Goal: Navigation & Orientation: Find specific page/section

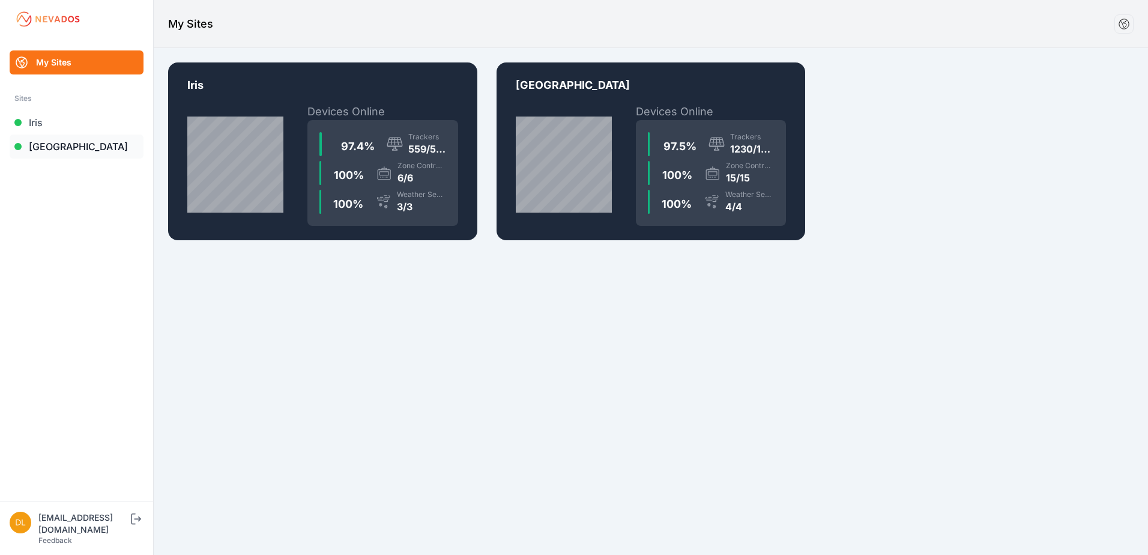
click at [67, 151] on link "[GEOGRAPHIC_DATA]" at bounding box center [77, 146] width 134 height 24
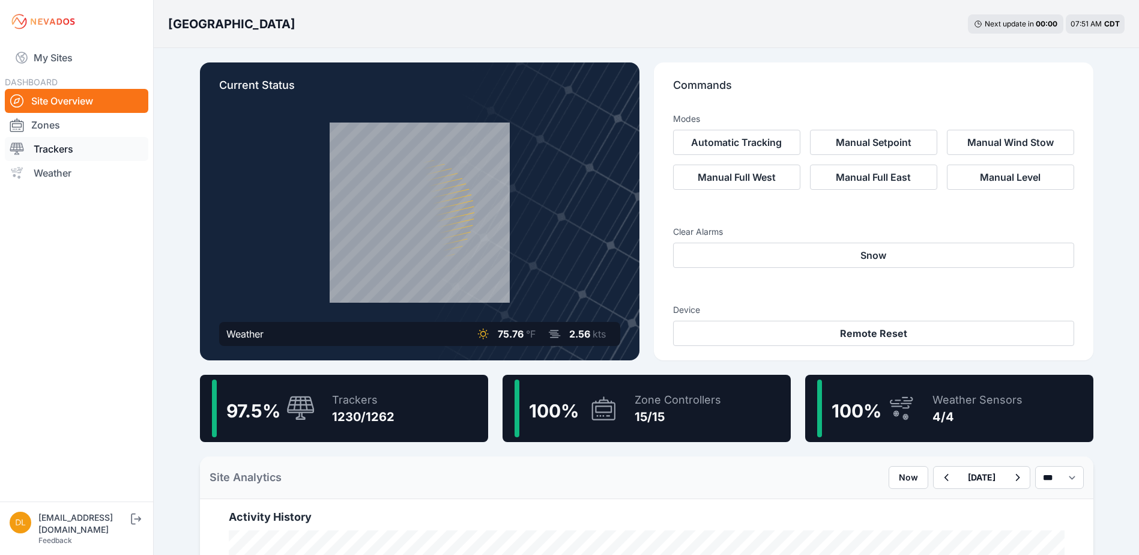
click at [31, 148] on div at bounding box center [22, 149] width 24 height 14
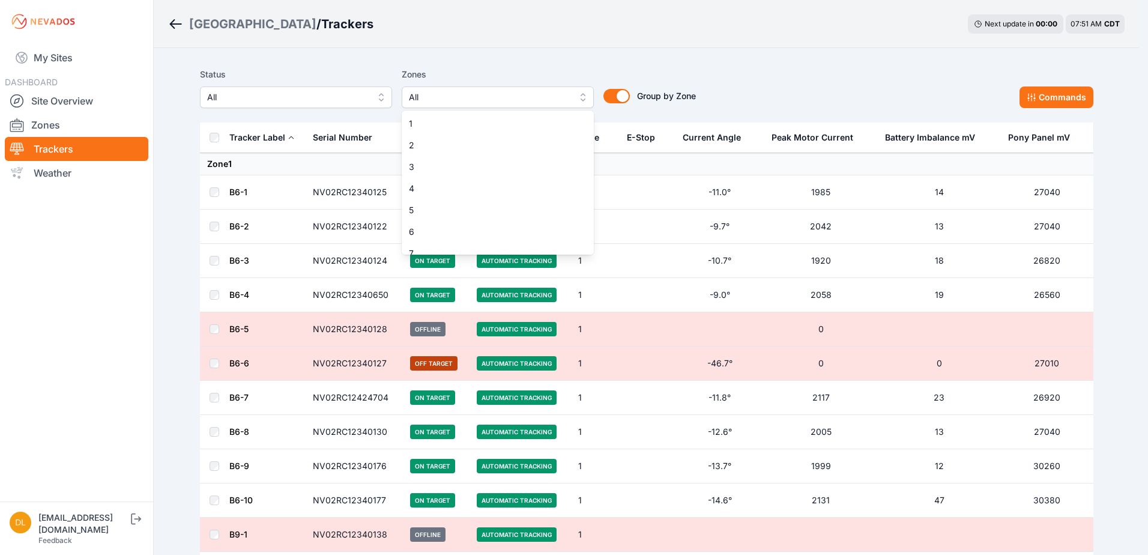
click at [472, 89] on button "All" at bounding box center [498, 97] width 192 height 22
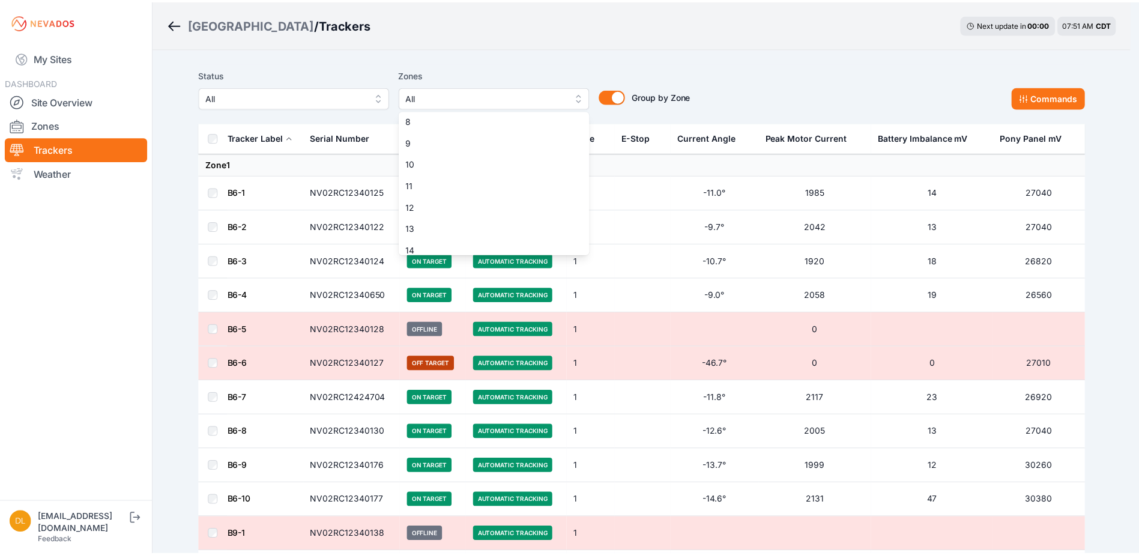
scroll to position [180, 0]
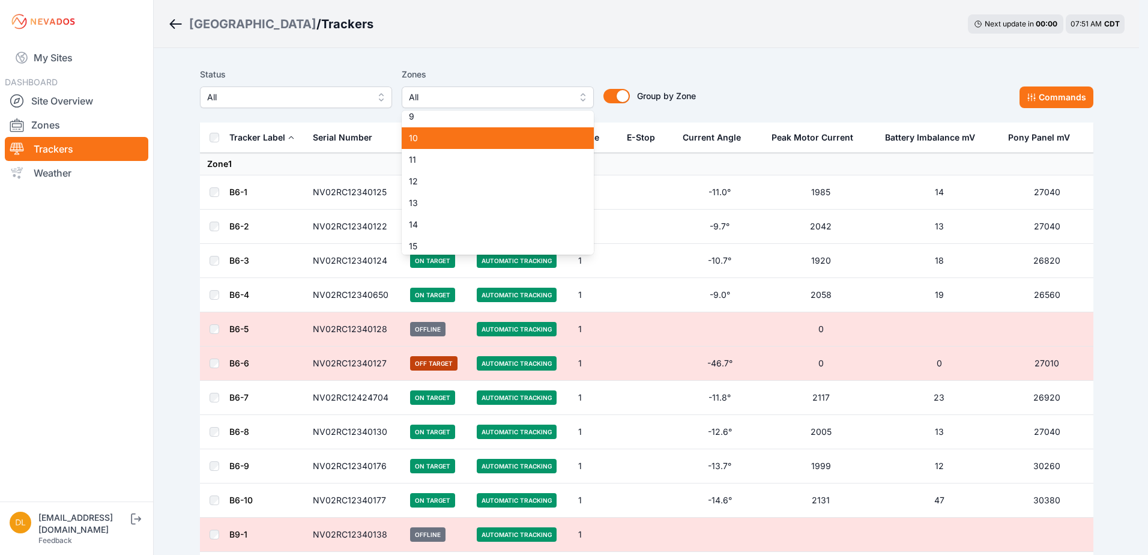
click at [496, 138] on span "10" at bounding box center [490, 138] width 163 height 12
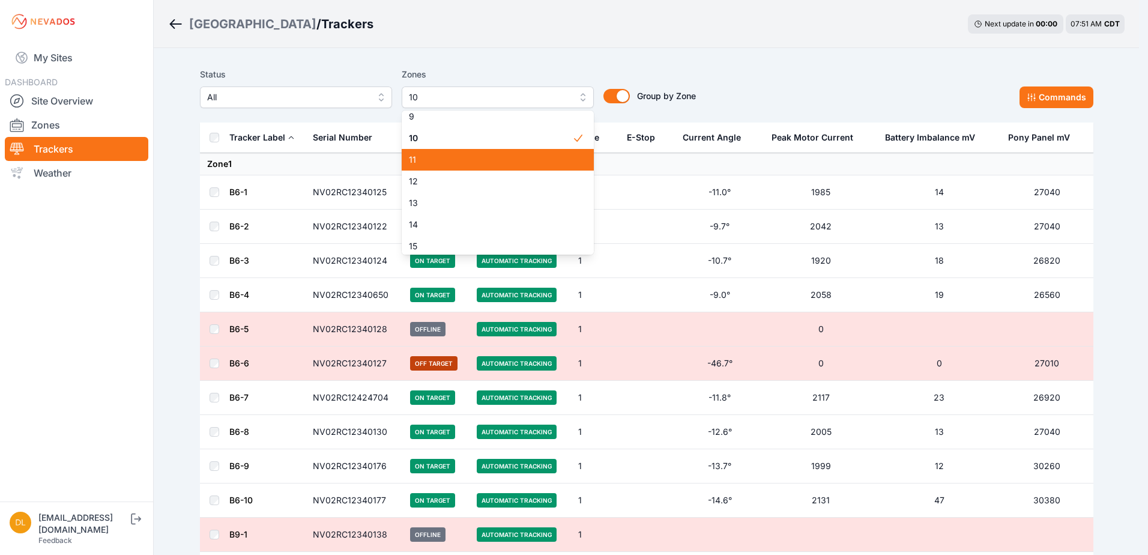
click at [493, 166] on div "11" at bounding box center [498, 160] width 192 height 22
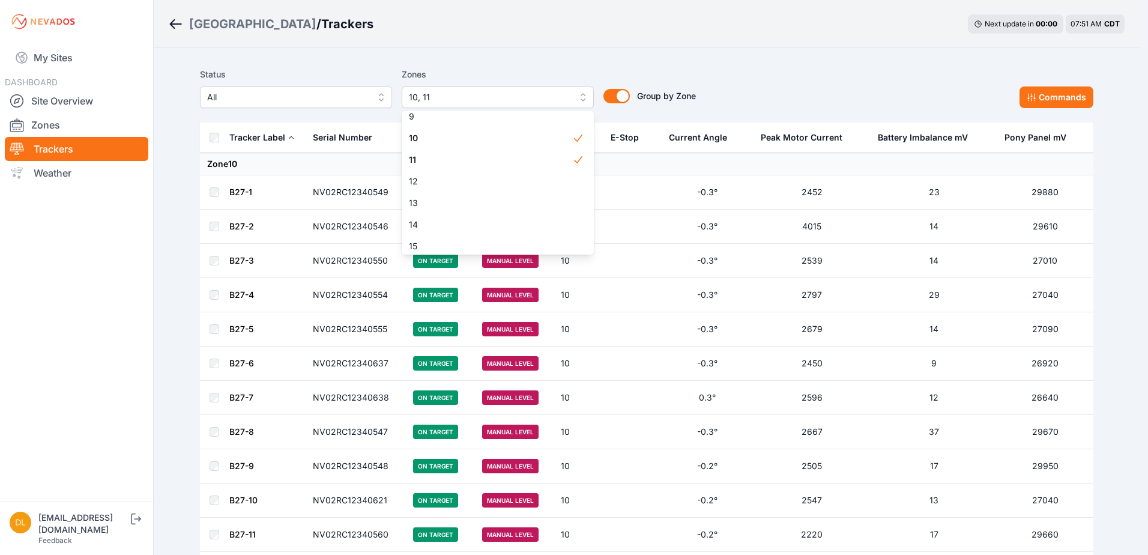
click at [754, 82] on div "Status All Zones 10, 11 1 2 3 4 5 6 7 8 9 10 11 12 13 14 15 Group by Zone Group…" at bounding box center [646, 87] width 893 height 41
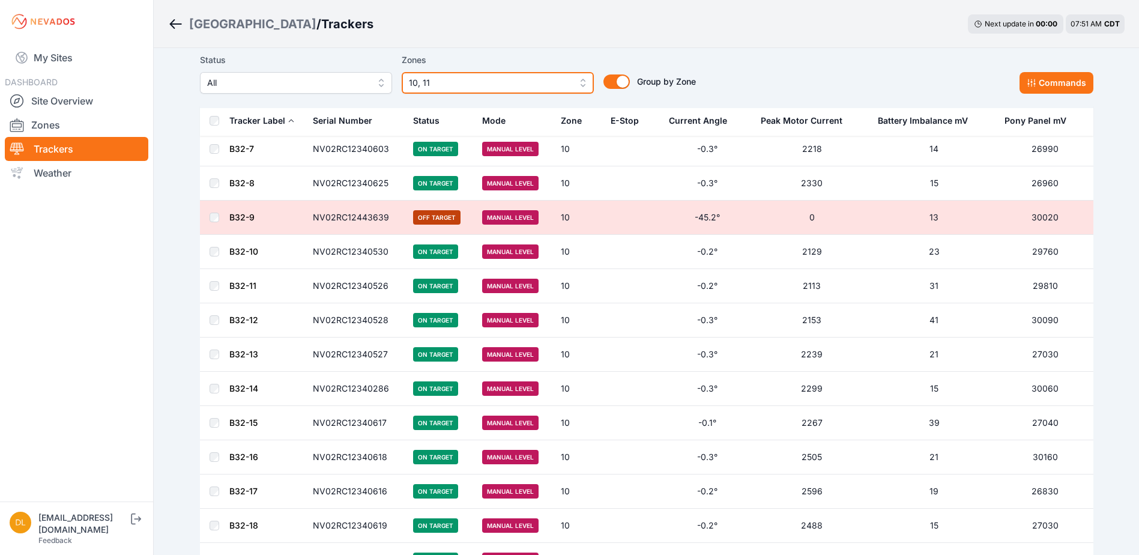
scroll to position [1020, 0]
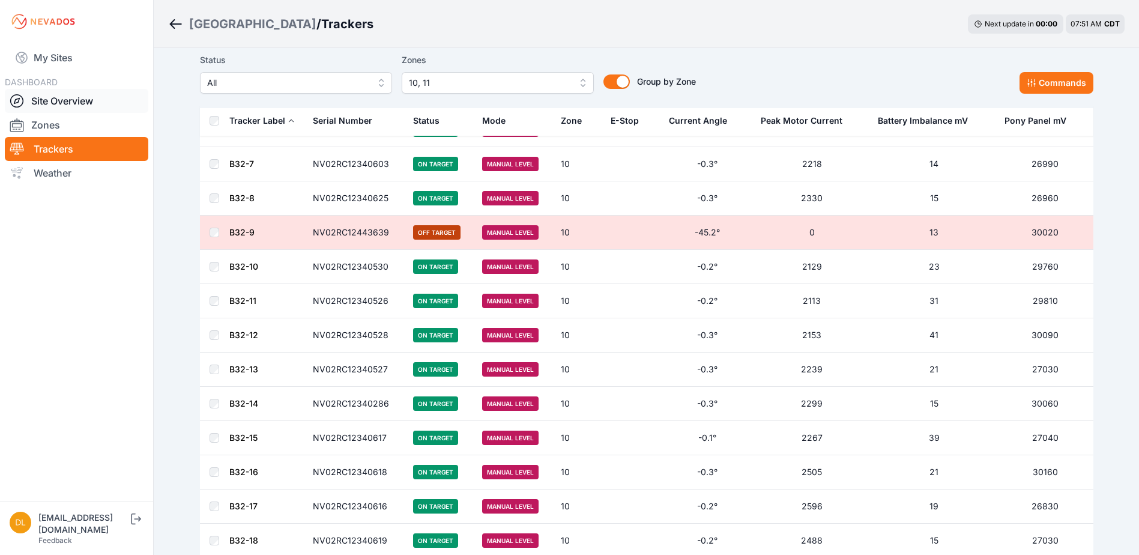
click at [85, 98] on link "Site Overview" at bounding box center [76, 101] width 143 height 24
